Goal: Information Seeking & Learning: Compare options

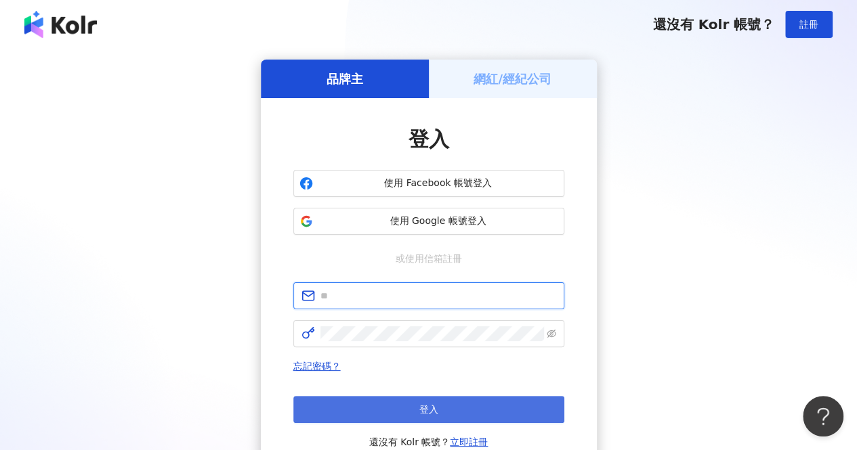
type input "**********"
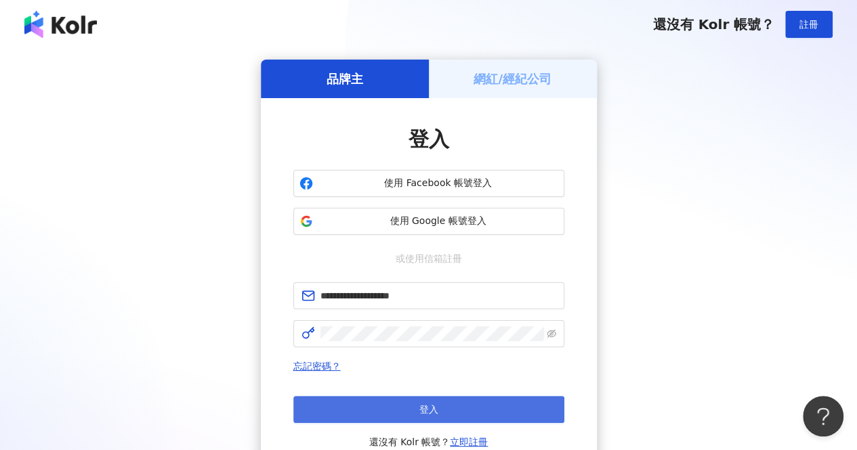
click at [424, 409] on span "登入" at bounding box center [428, 409] width 19 height 11
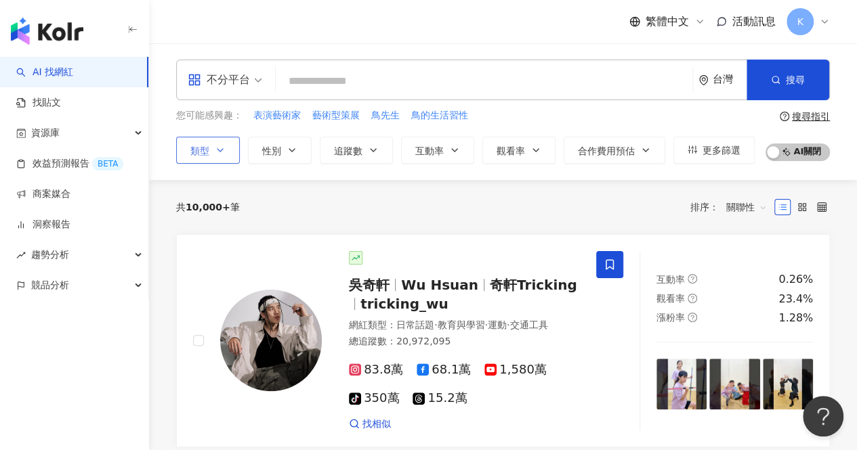
click at [221, 151] on icon "button" at bounding box center [220, 150] width 11 height 11
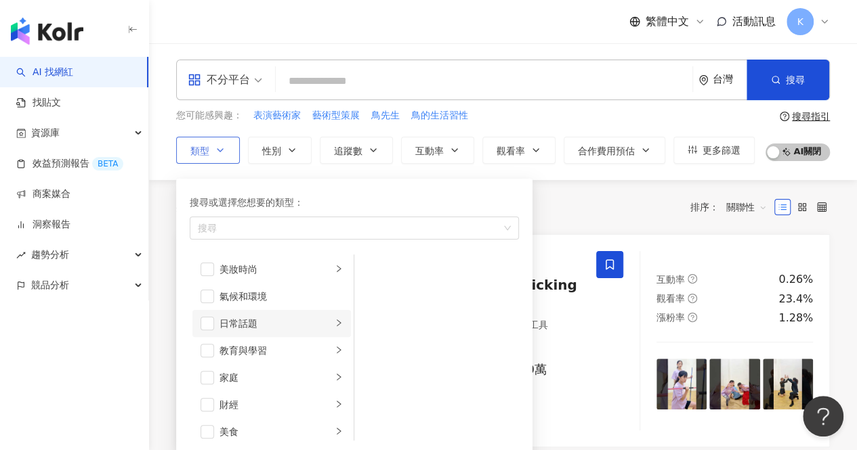
scroll to position [68, 0]
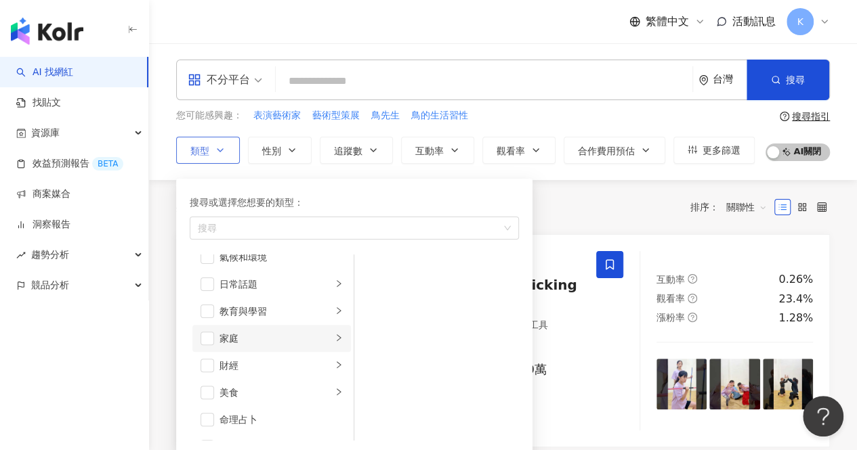
click at [253, 339] on div "家庭" at bounding box center [275, 338] width 112 height 15
click at [375, 294] on span "button" at bounding box center [372, 298] width 14 height 14
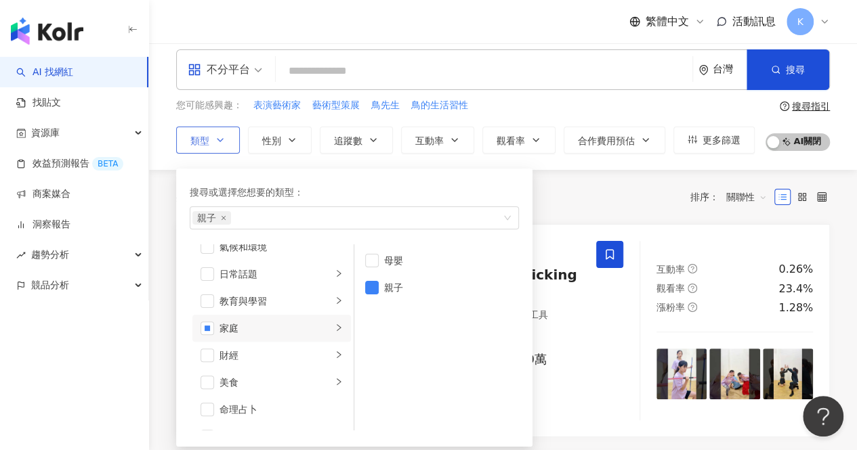
scroll to position [0, 0]
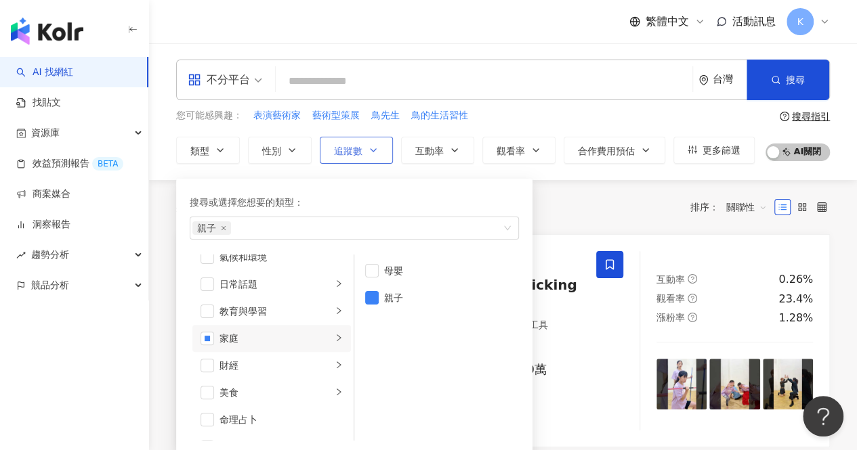
click at [372, 150] on icon "button" at bounding box center [372, 150] width 5 height 3
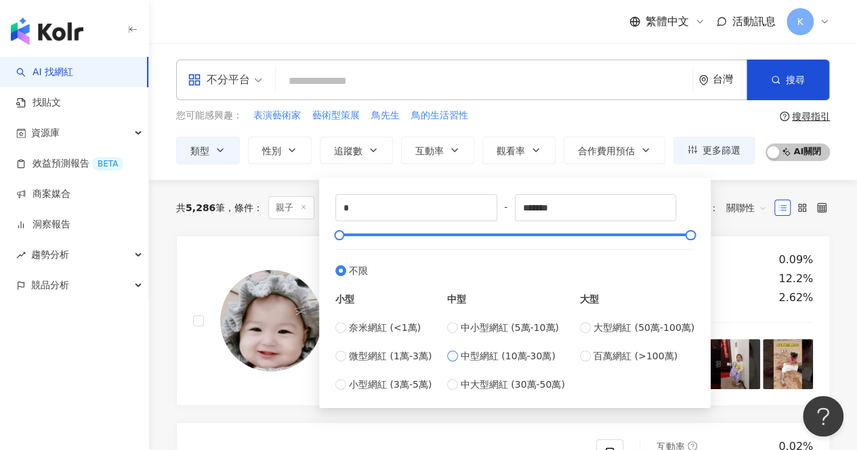
type input "*****"
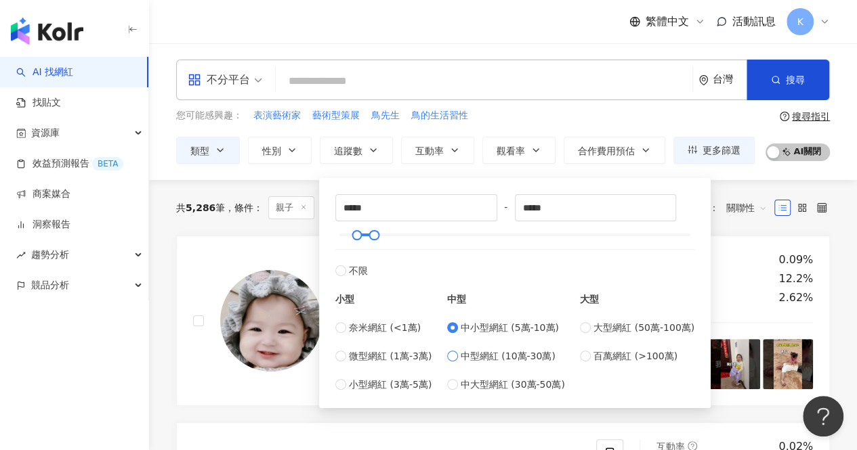
click at [462, 351] on label "中型網紅 (10萬-30萬)" at bounding box center [506, 356] width 118 height 15
type input "******"
type input "*****"
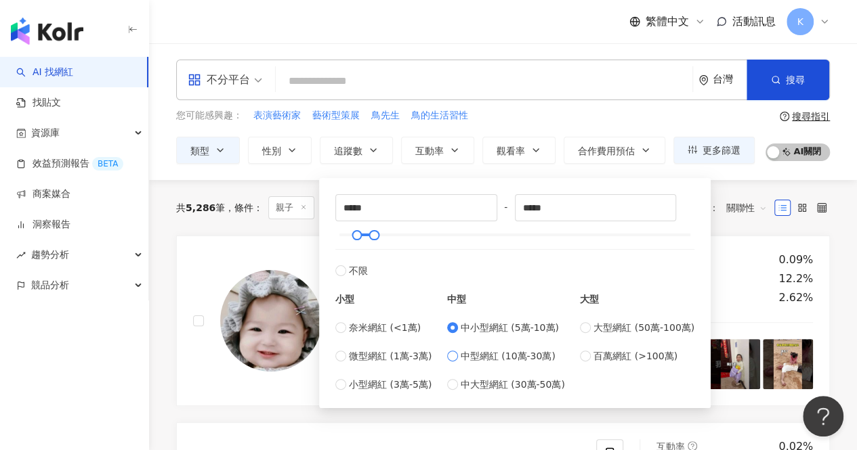
click at [465, 352] on span "中型網紅 (10萬-30萬)" at bounding box center [507, 356] width 95 height 15
type input "******"
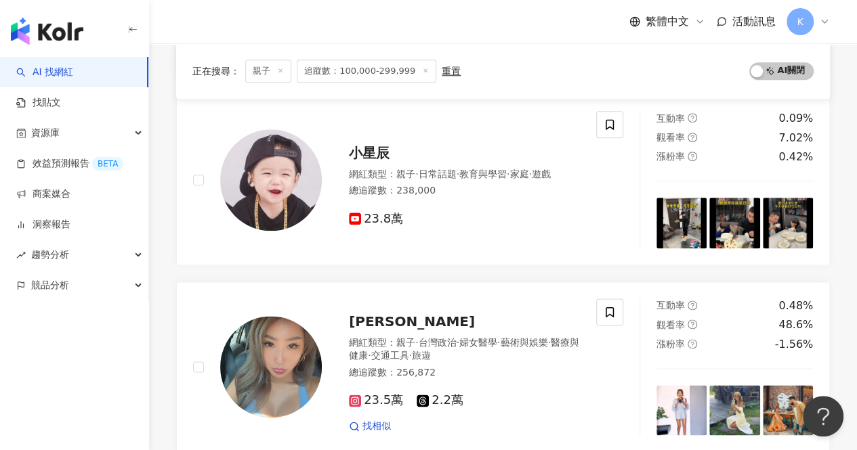
scroll to position [745, 0]
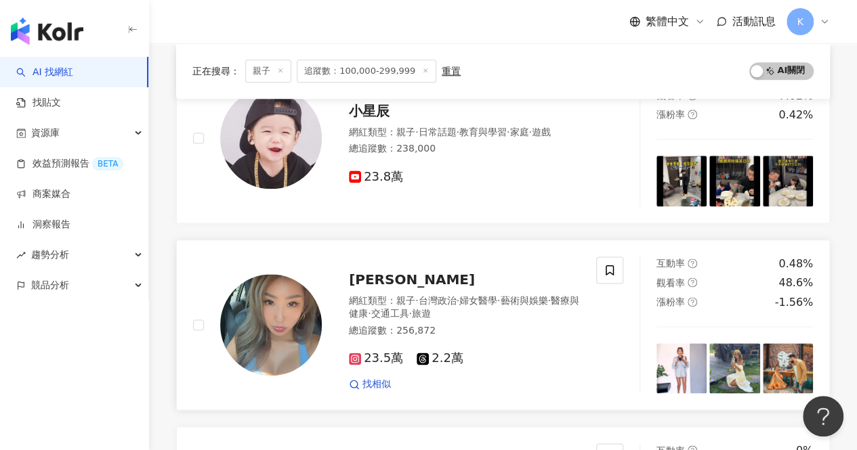
click at [379, 284] on span "Maggie Chen" at bounding box center [412, 280] width 126 height 16
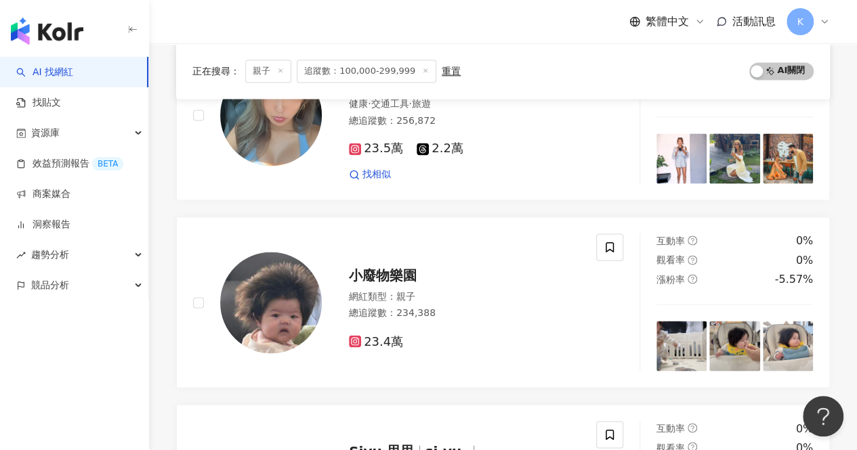
scroll to position [1016, 0]
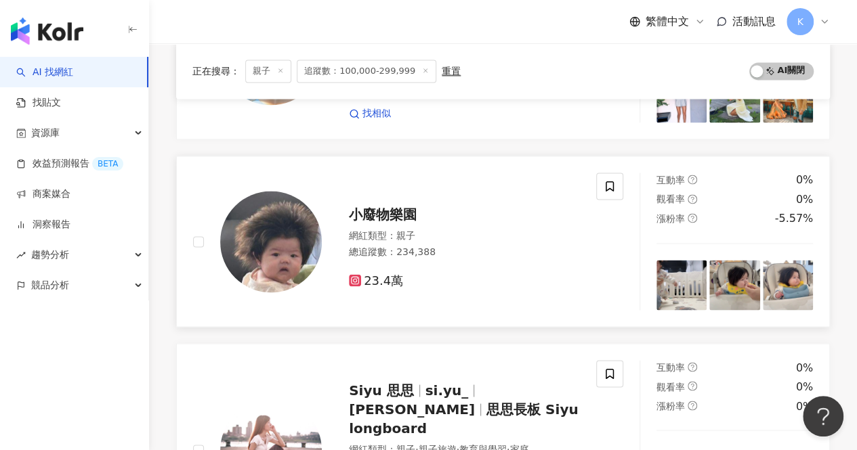
click at [382, 209] on span "小廢物樂園" at bounding box center [383, 215] width 68 height 16
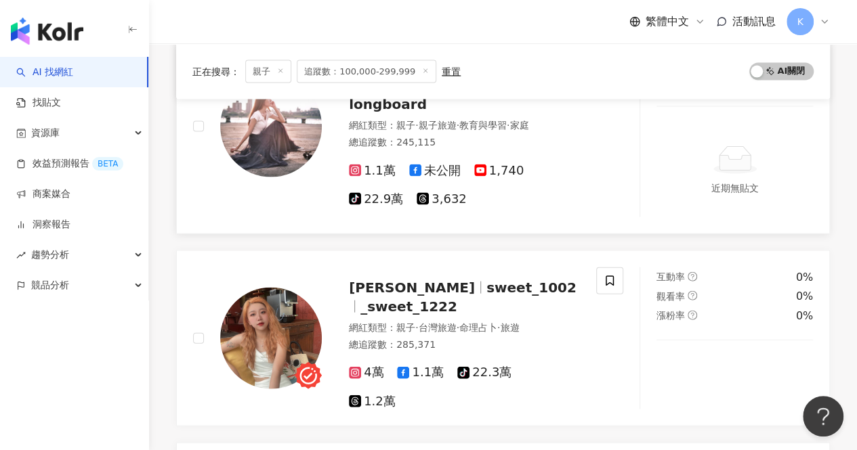
scroll to position [1354, 0]
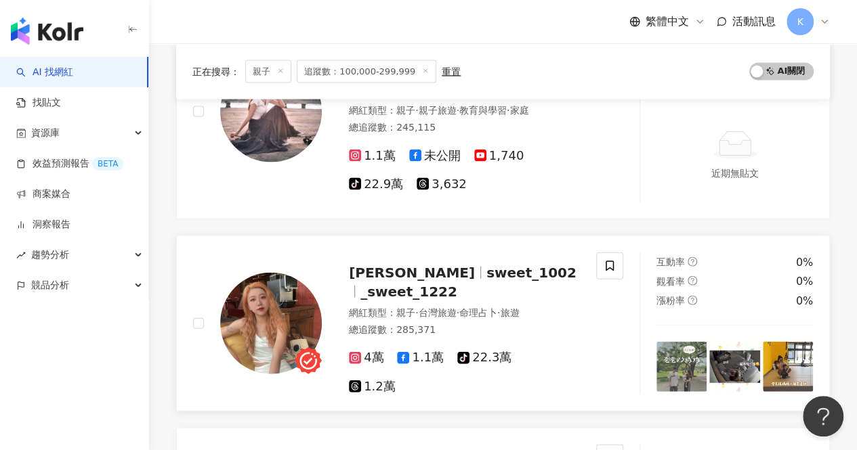
click at [486, 281] on span "sweet_1002" at bounding box center [531, 273] width 90 height 16
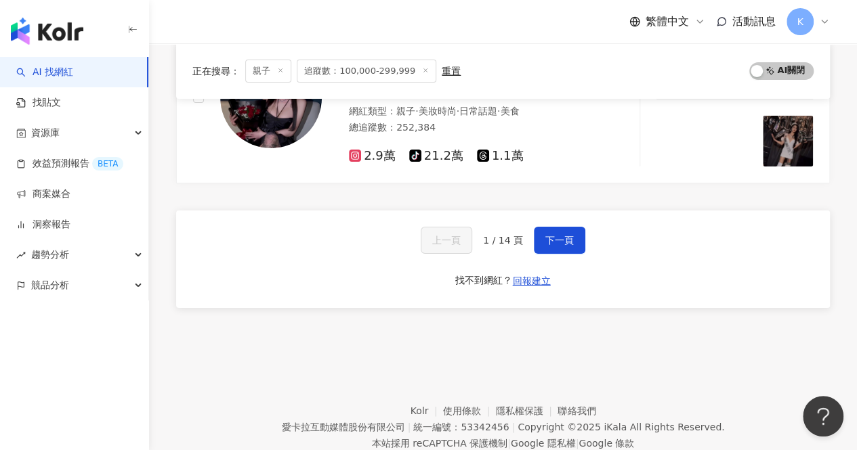
scroll to position [2386, 0]
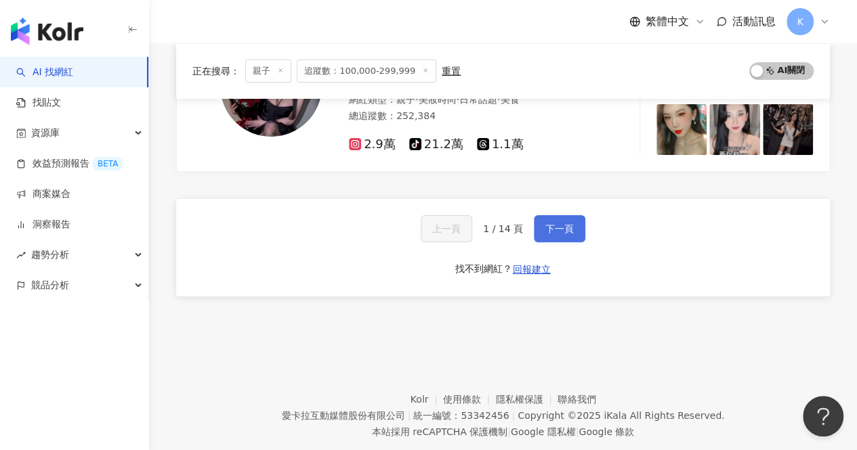
click at [553, 215] on button "下一頁" at bounding box center [559, 228] width 51 height 27
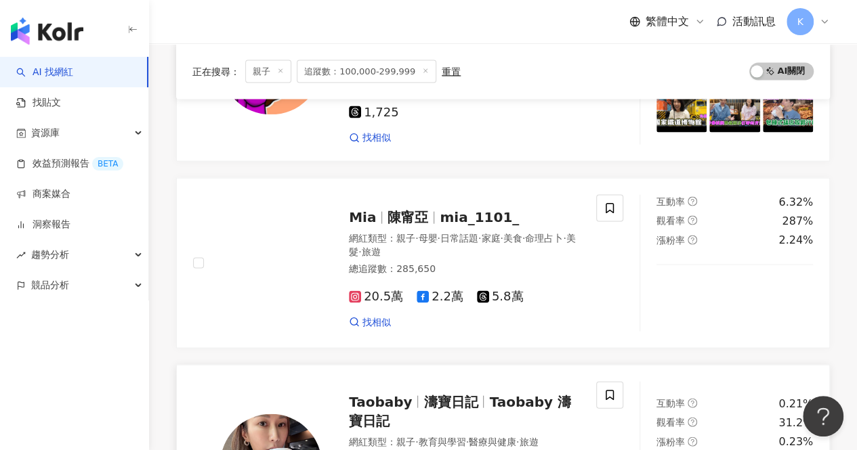
scroll to position [1268, 0]
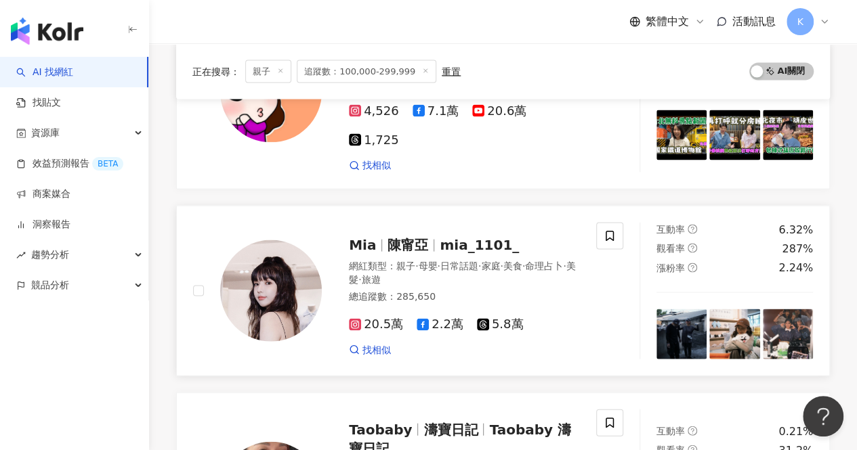
click at [439, 236] on span "mia_1101_" at bounding box center [478, 244] width 79 height 16
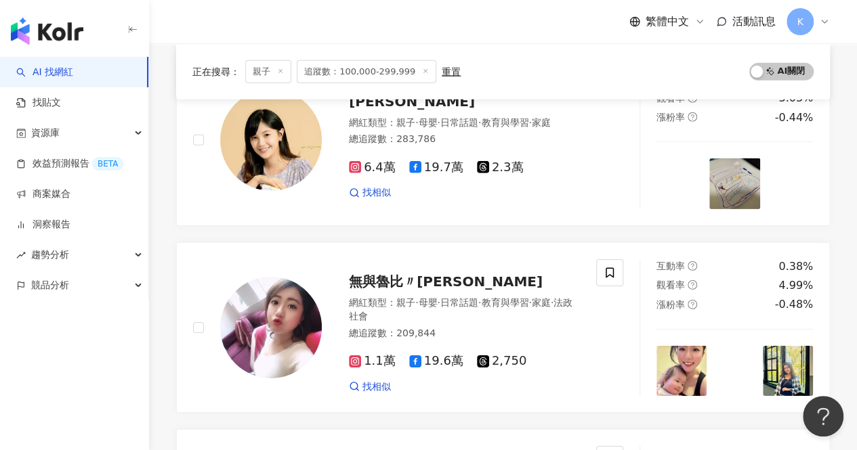
scroll to position [2216, 0]
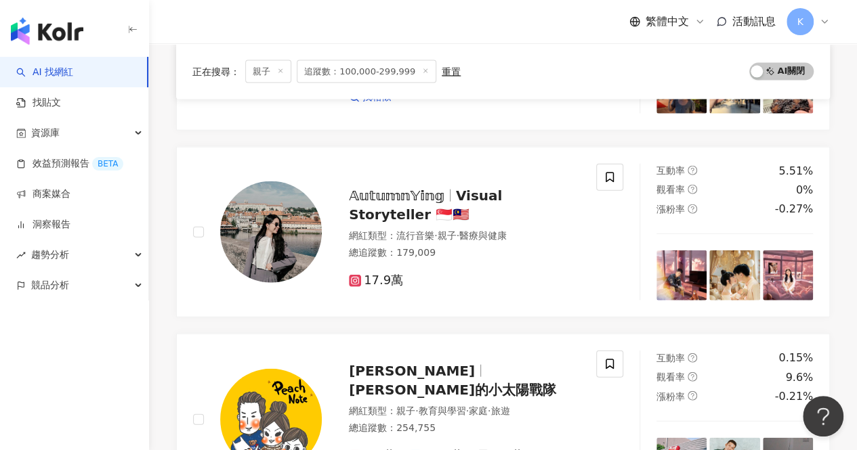
scroll to position [1458, 0]
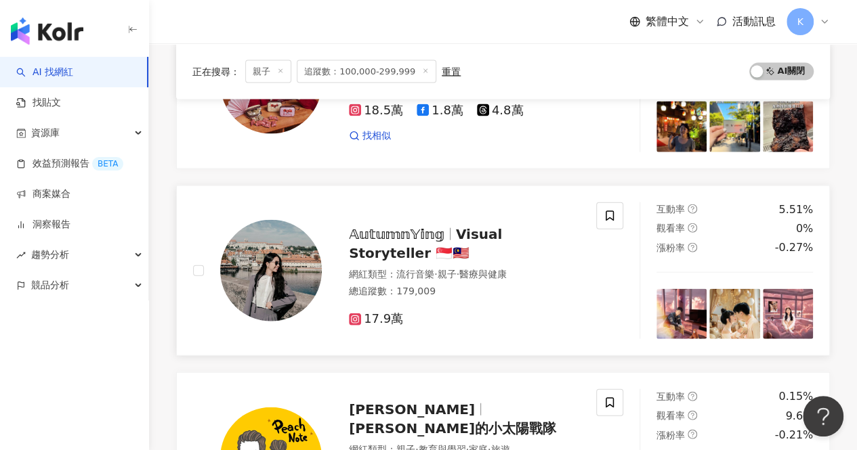
click at [408, 242] on span "𝔸𝕦𝕥𝕦𝕞𝕟𝕐𝕚𝕟𝕘" at bounding box center [396, 234] width 95 height 16
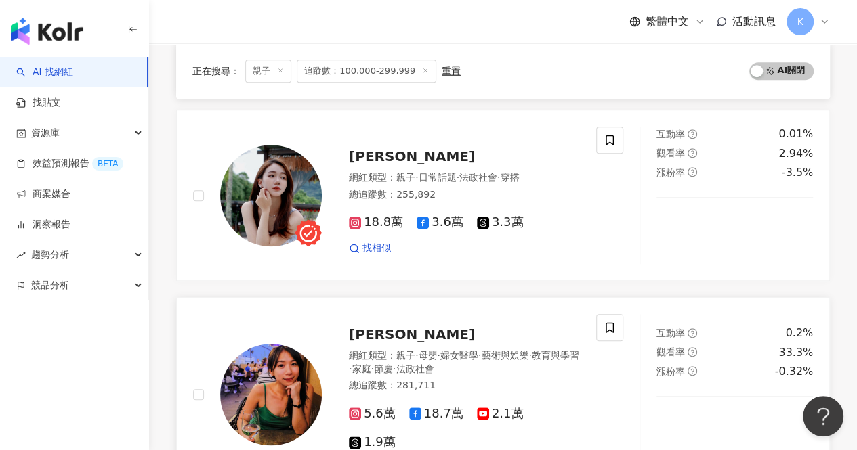
scroll to position [510, 0]
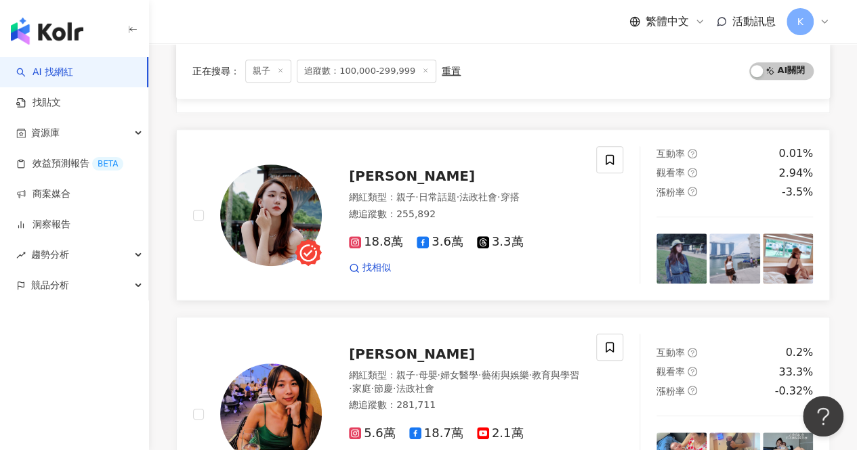
click at [448, 202] on span "日常話題" at bounding box center [437, 197] width 38 height 11
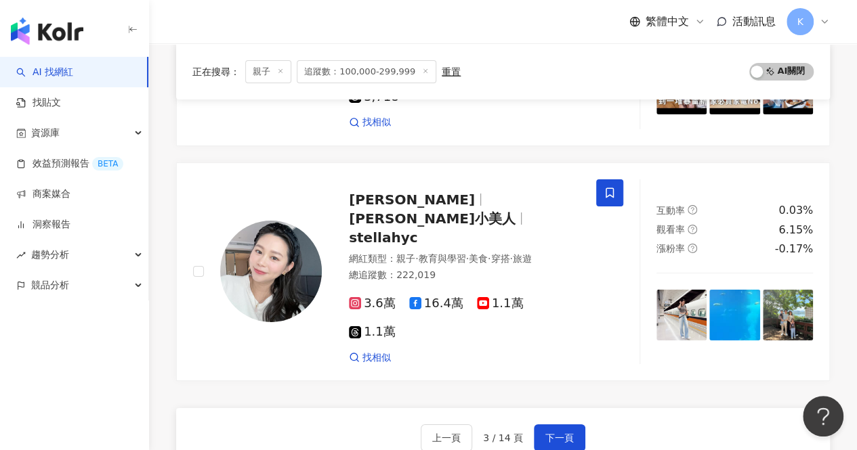
scroll to position [2271, 0]
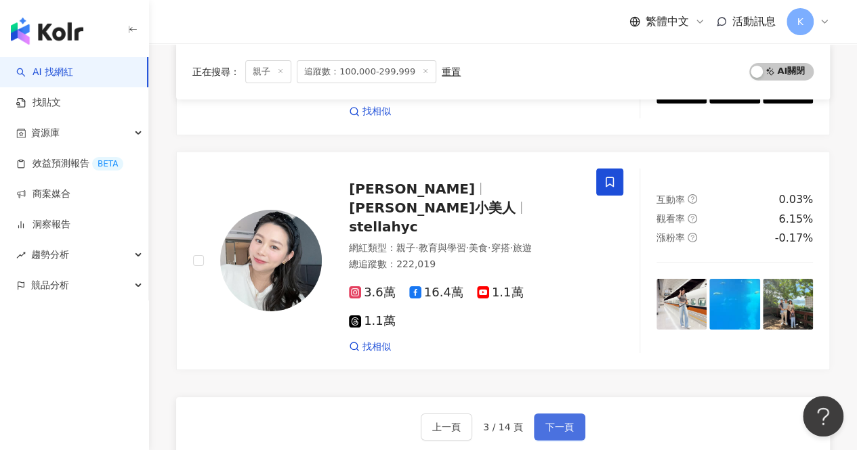
click at [567, 422] on span "下一頁" at bounding box center [559, 427] width 28 height 11
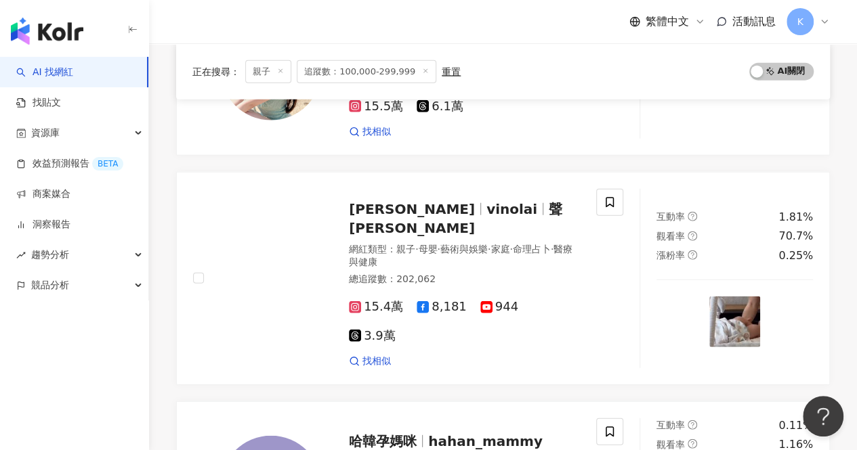
scroll to position [1626, 0]
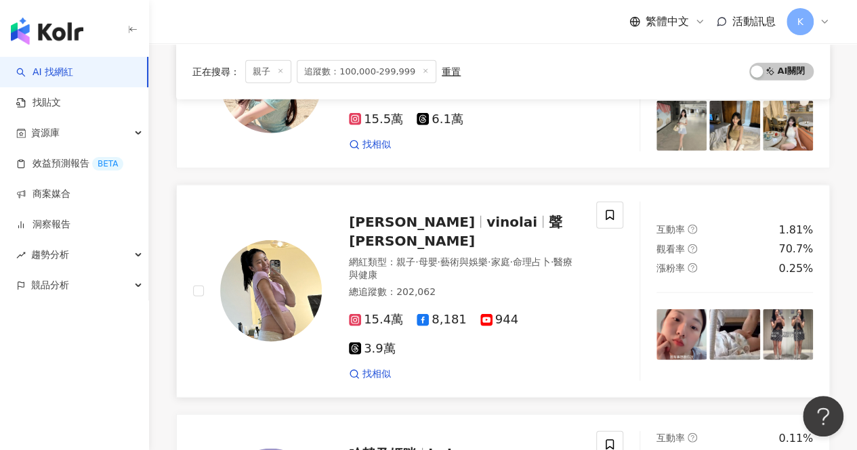
click at [486, 214] on span "vinolai" at bounding box center [517, 222] width 62 height 16
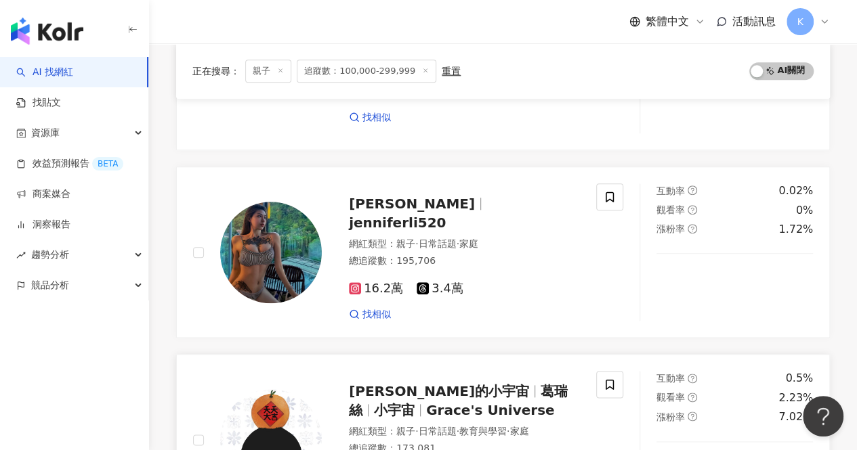
scroll to position [610, 0]
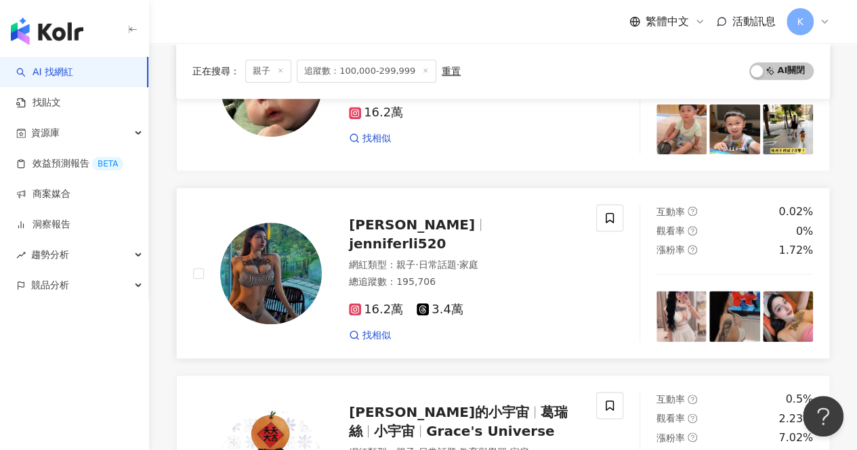
click at [432, 236] on span "jenniferli520" at bounding box center [397, 244] width 97 height 16
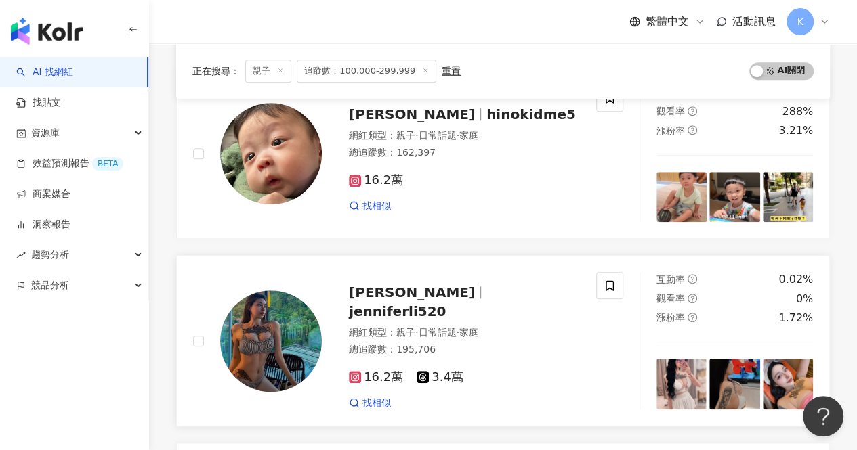
scroll to position [475, 0]
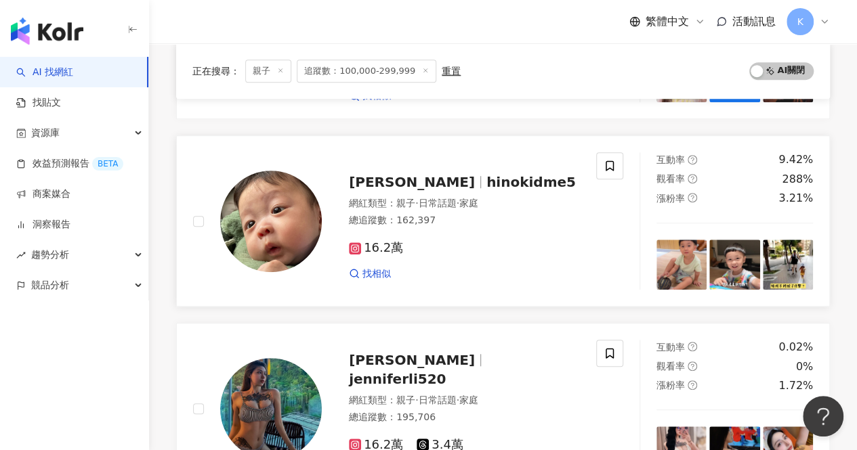
click at [486, 178] on span "hinokidme5" at bounding box center [530, 182] width 89 height 16
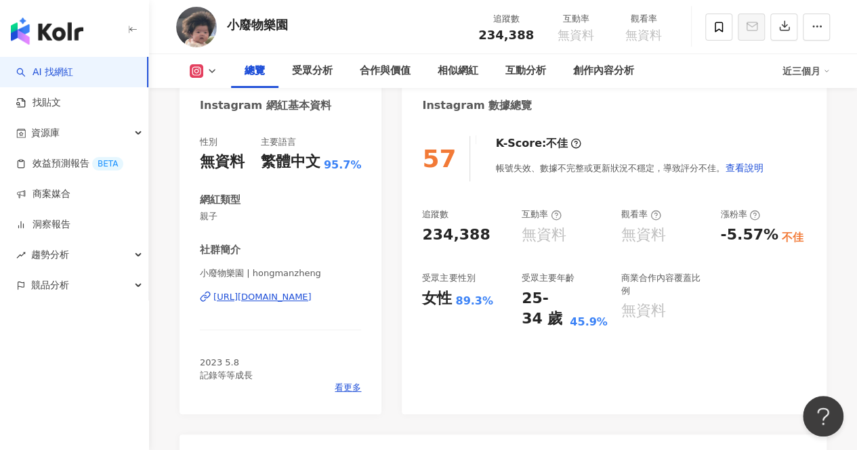
click at [292, 300] on div "https://www.instagram.com/hongmanzheng/" at bounding box center [262, 297] width 98 height 12
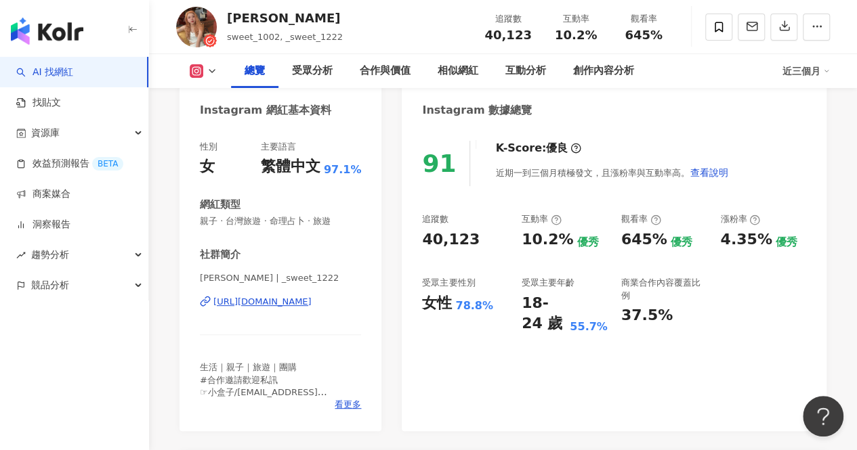
scroll to position [135, 0]
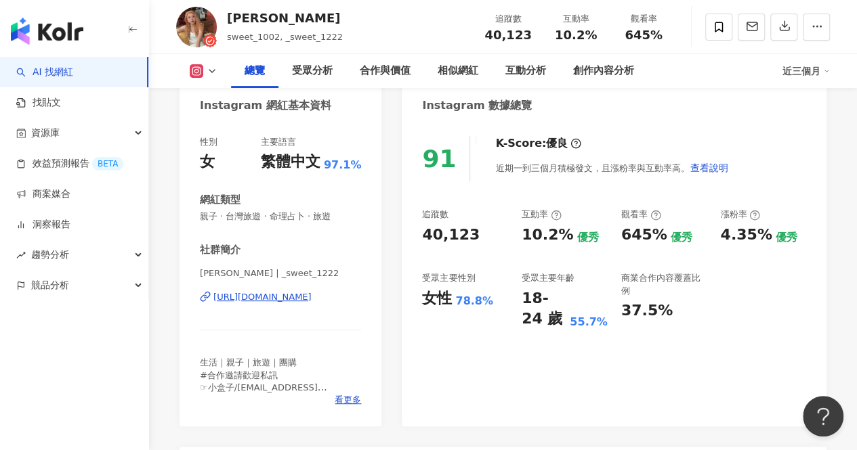
click at [273, 299] on div "https://www.instagram.com/_sweet_1222/" at bounding box center [262, 297] width 98 height 12
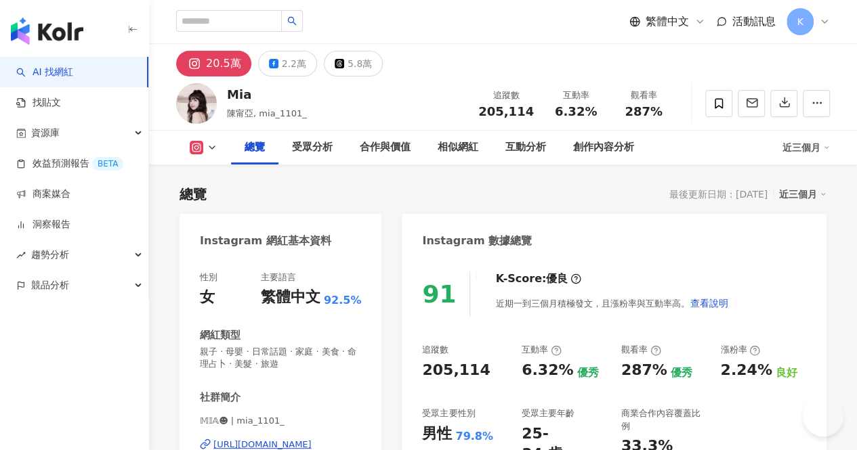
scroll to position [135, 0]
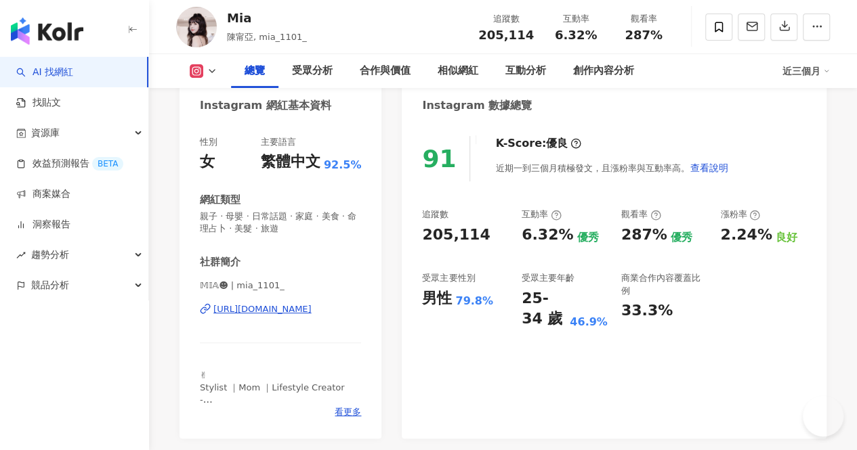
click at [298, 314] on div "https://www.instagram.com/mia_1101_/" at bounding box center [262, 309] width 98 height 12
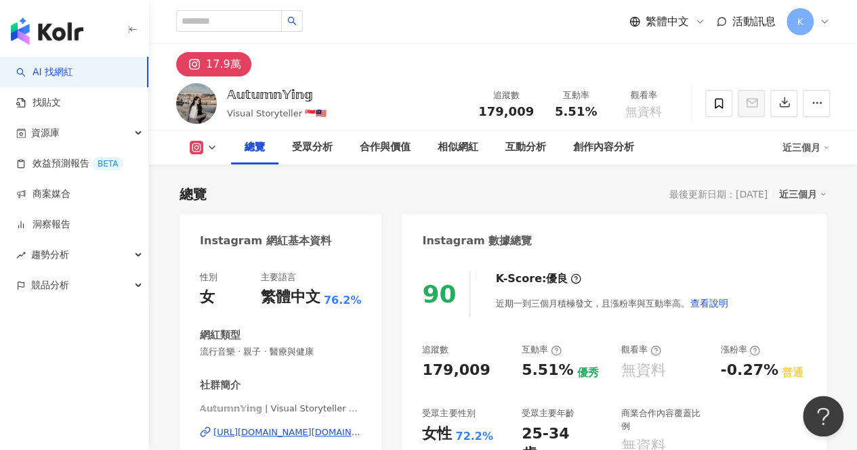
scroll to position [68, 0]
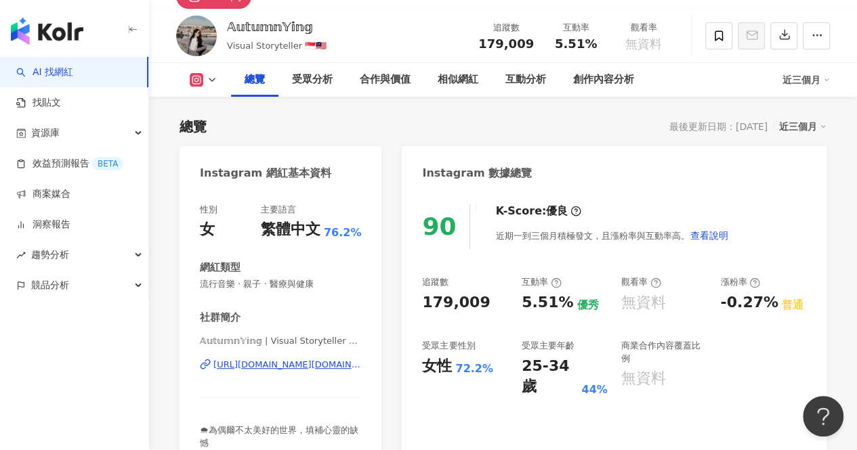
click at [286, 369] on div "https://www.instagram.com/autumn.ying/" at bounding box center [287, 365] width 148 height 12
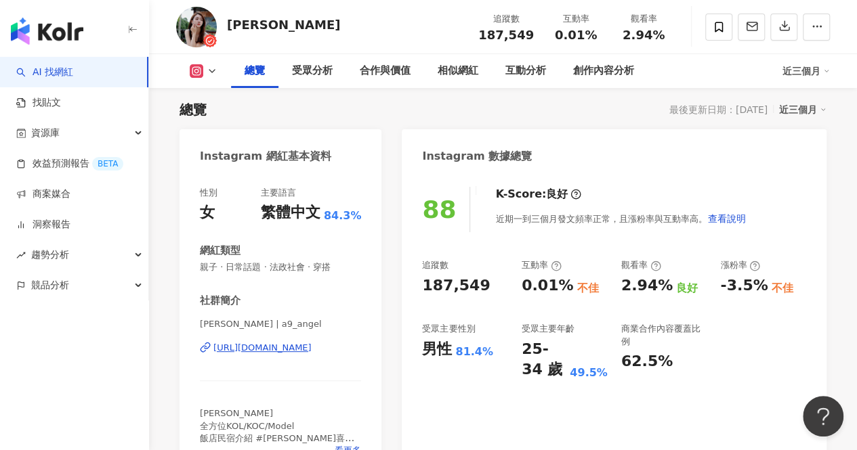
scroll to position [135, 0]
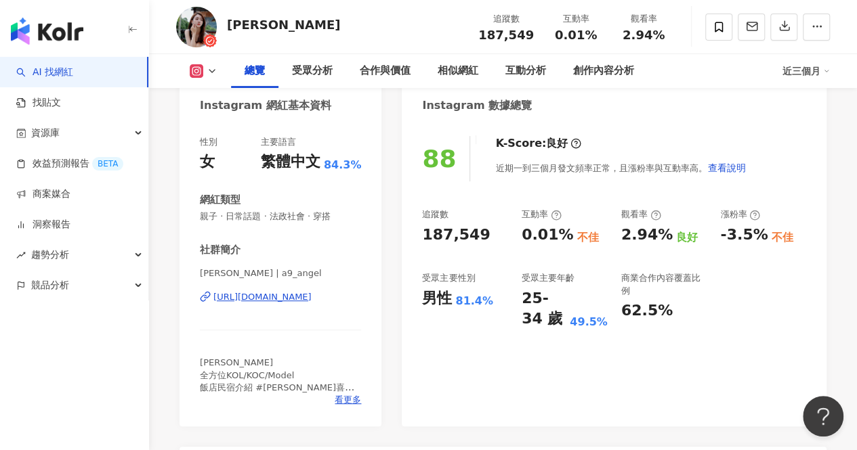
click at [312, 299] on div "https://www.instagram.com/a9_angel/" at bounding box center [262, 297] width 98 height 12
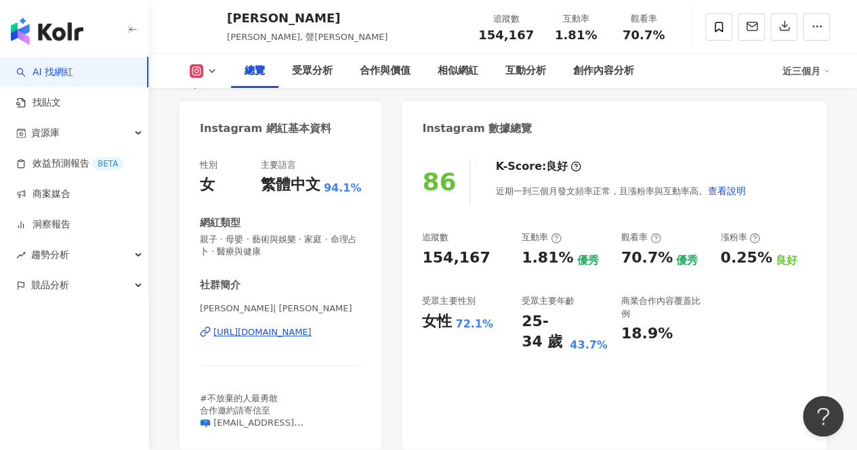
scroll to position [135, 0]
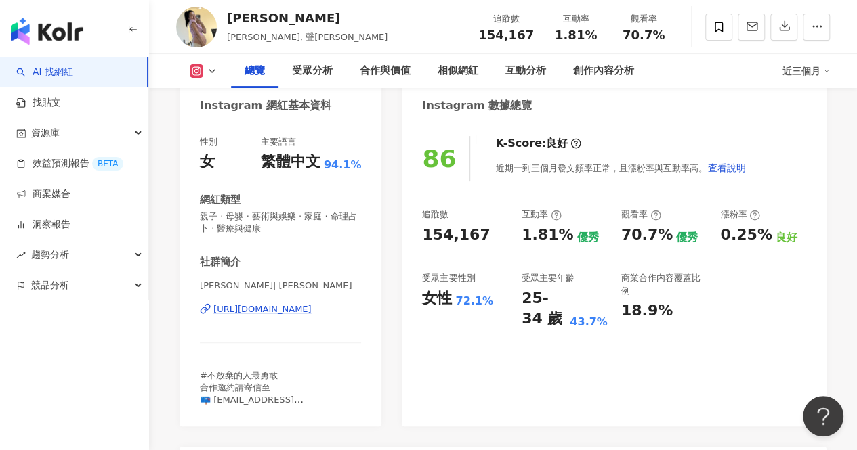
click at [307, 312] on div "[URL][DOMAIN_NAME]" at bounding box center [262, 309] width 98 height 12
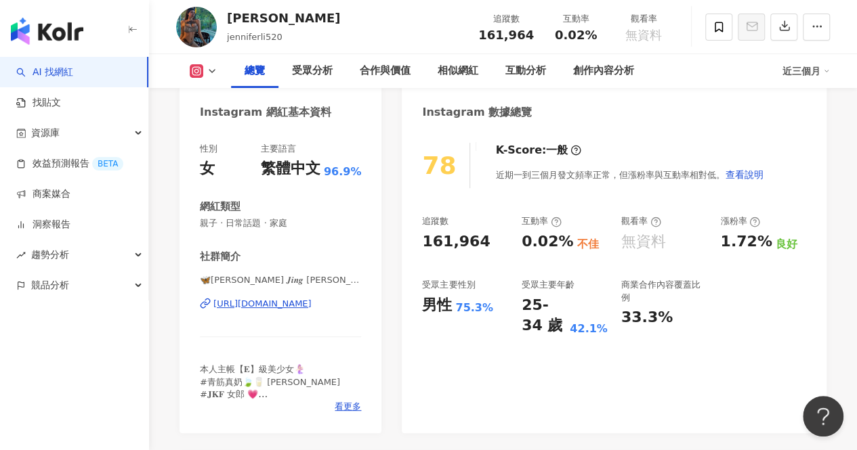
scroll to position [203, 0]
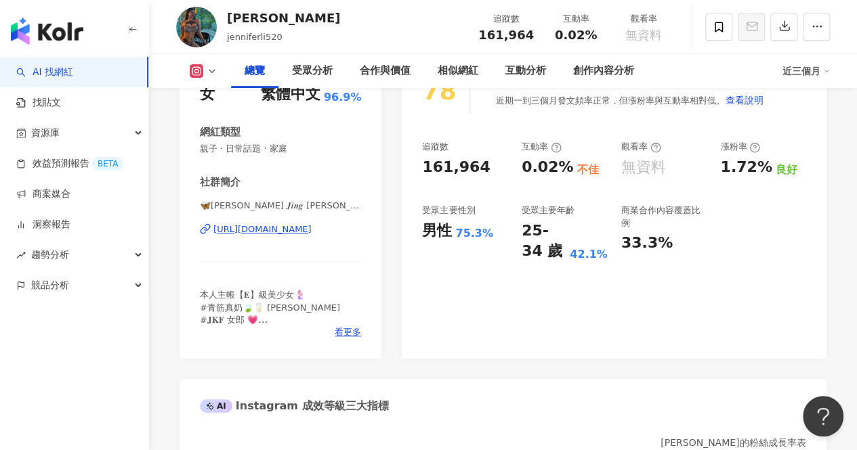
click at [300, 230] on div "[URL][DOMAIN_NAME]" at bounding box center [262, 229] width 98 height 12
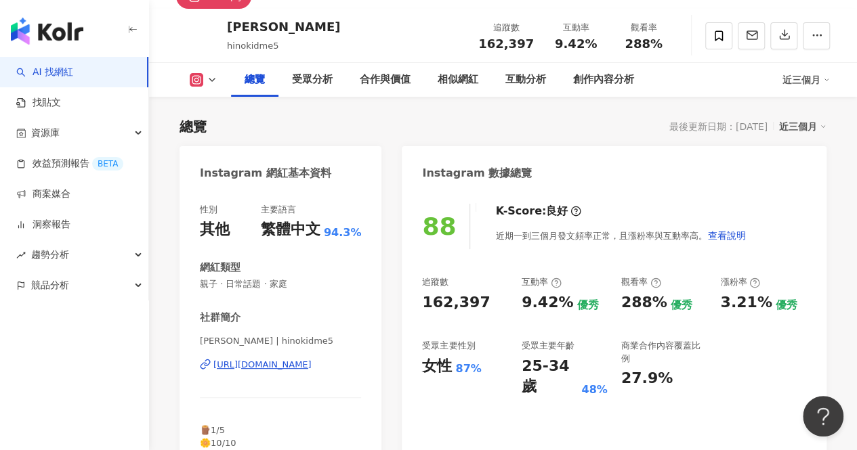
scroll to position [271, 0]
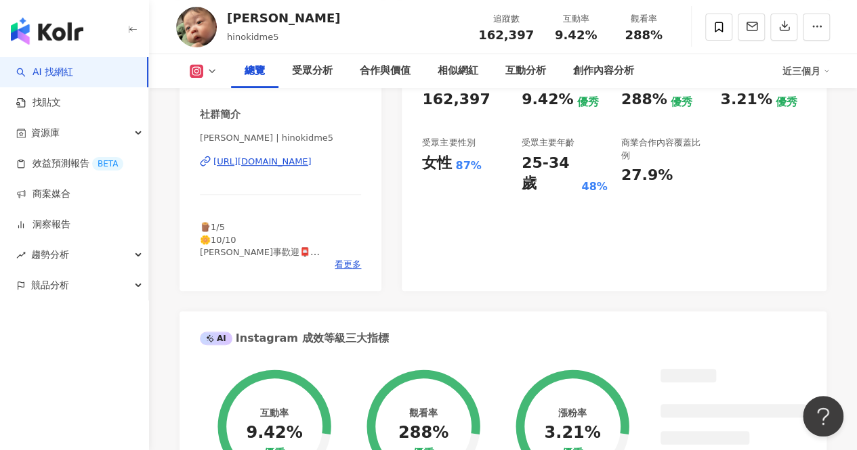
click at [300, 164] on div "[URL][DOMAIN_NAME]" at bounding box center [262, 162] width 98 height 12
